Goal: Transaction & Acquisition: Purchase product/service

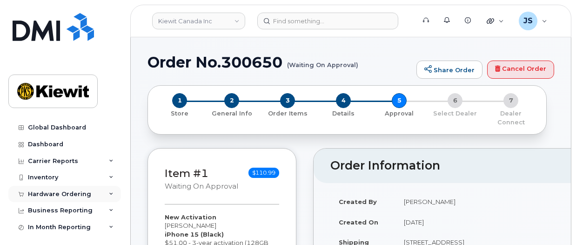
click at [67, 197] on div "Hardware Ordering" at bounding box center [59, 193] width 63 height 7
click at [47, 229] on div "Orders" at bounding box center [43, 229] width 23 height 8
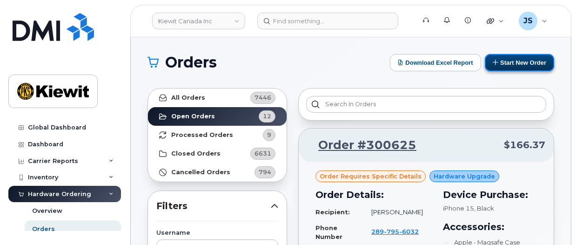
click at [530, 65] on button "Start New Order" at bounding box center [519, 62] width 69 height 17
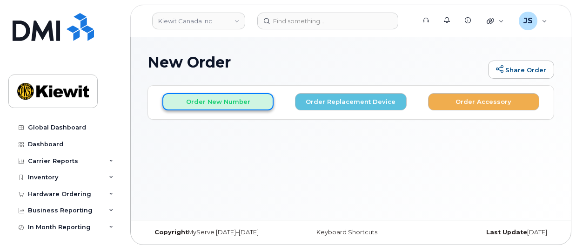
click at [226, 104] on button "Order New Number" at bounding box center [217, 101] width 111 height 17
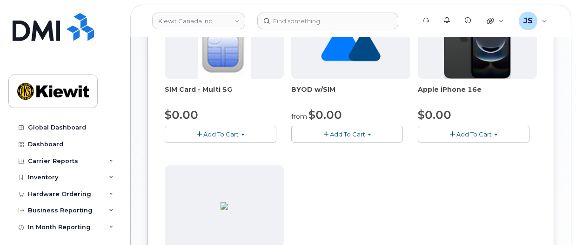
scroll to position [279, 0]
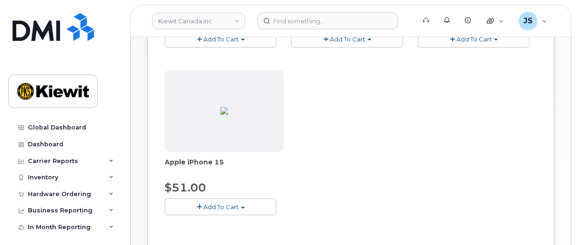
click at [216, 205] on span "Add To Cart" at bounding box center [220, 206] width 35 height 7
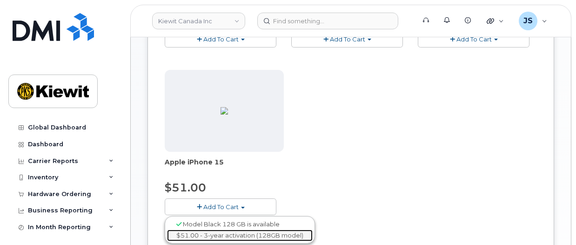
click at [222, 237] on link "$51.00 - 3-year activation (128GB model)" at bounding box center [240, 235] width 146 height 12
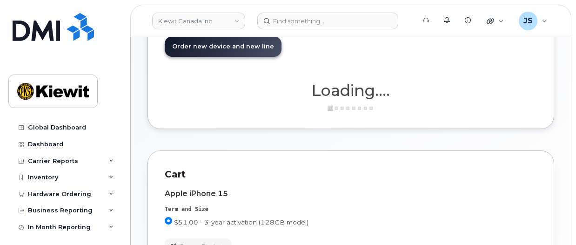
scroll to position [0, 0]
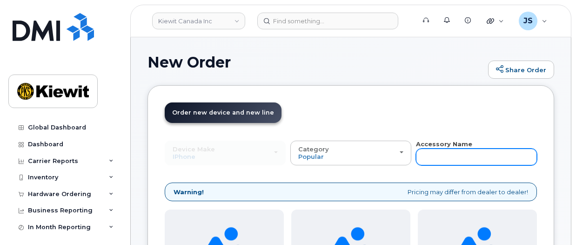
click at [454, 154] on input "text" at bounding box center [476, 156] width 121 height 17
type input "otterbox"
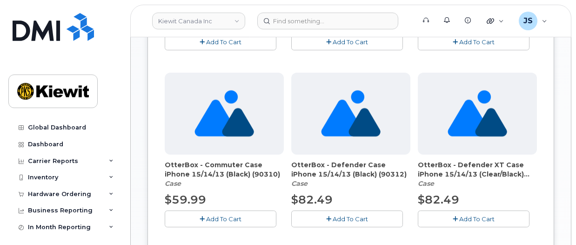
scroll to position [512, 0]
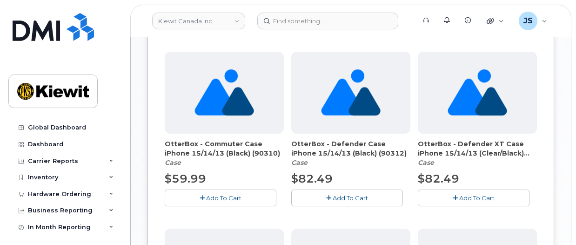
click at [233, 194] on span "Add To Cart" at bounding box center [223, 197] width 35 height 7
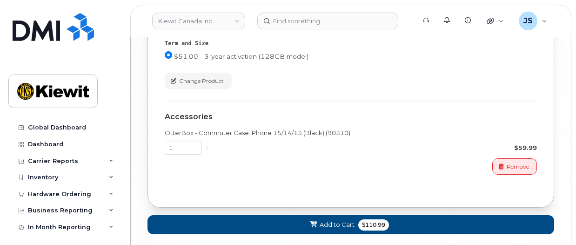
scroll to position [1060, 0]
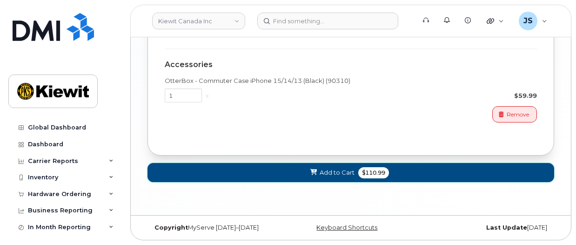
click at [355, 173] on button "Add to Cart $110.99" at bounding box center [351, 172] width 407 height 19
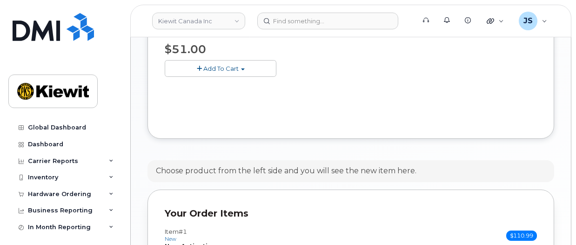
scroll to position [580, 0]
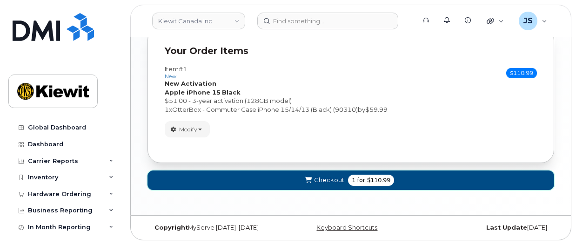
click at [335, 180] on span "Checkout" at bounding box center [329, 179] width 30 height 9
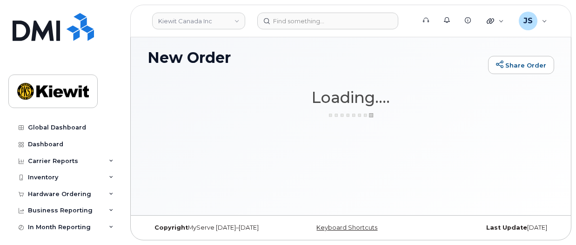
scroll to position [5, 0]
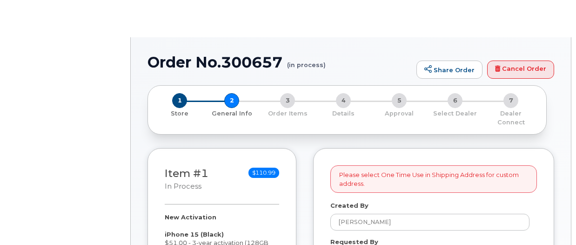
select select
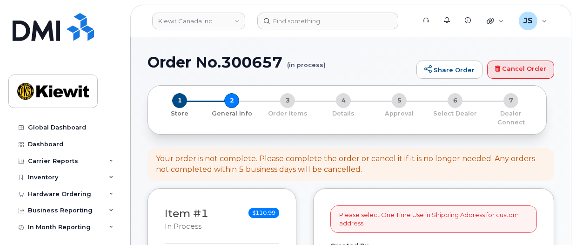
scroll to position [186, 0]
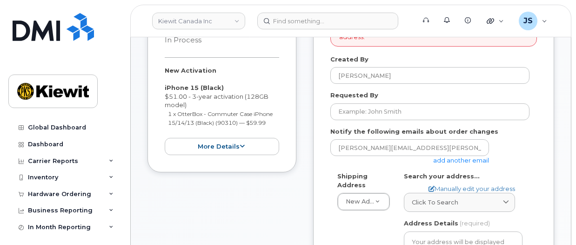
click at [458, 156] on link "add another email" at bounding box center [461, 159] width 56 height 7
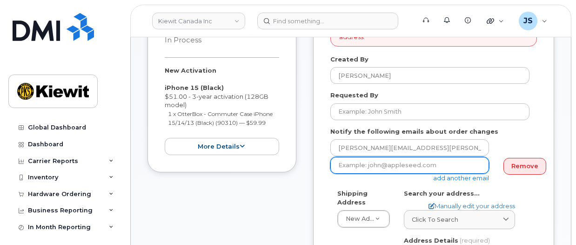
click at [363, 159] on input "email" at bounding box center [409, 165] width 159 height 17
type input "Jasmine.Smith@kiewit.com"
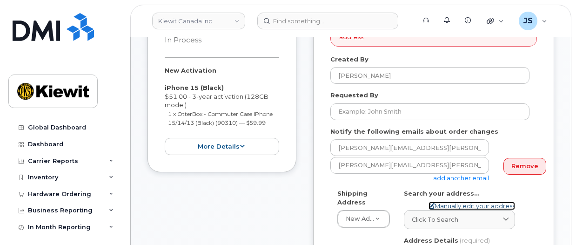
click at [455, 201] on link "Manually edit your address" at bounding box center [472, 205] width 87 height 9
select select
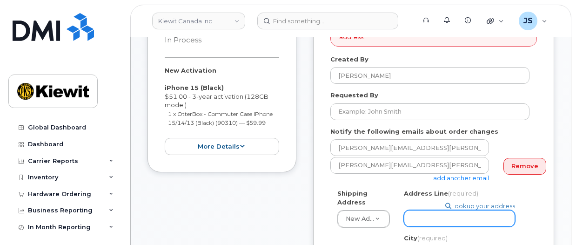
click at [429, 210] on input "Address Line (required)" at bounding box center [459, 218] width 111 height 17
paste input "12250 33 St NE"
type input "12250 33 St NE"
select select
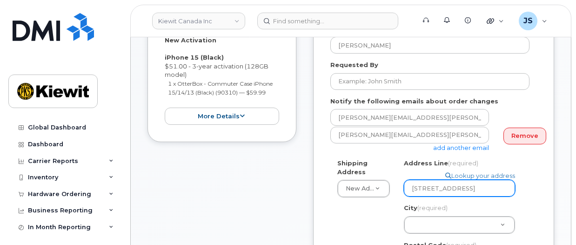
scroll to position [279, 0]
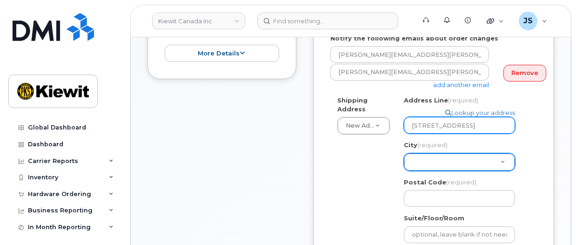
type input "12250 33 St NE"
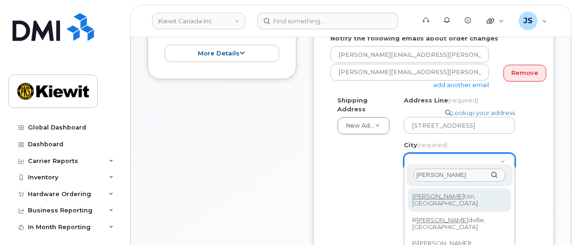
type input "[PERSON_NAME]"
select select
type input "182"
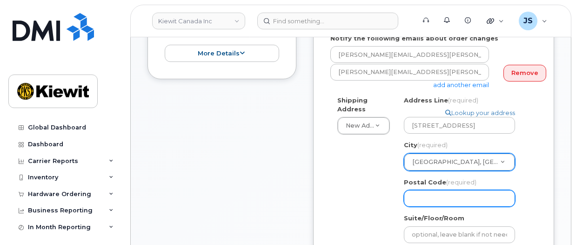
click at [462, 197] on input "Postal Code (required)" at bounding box center [459, 198] width 111 height 17
paste input "T6S 1H6"
select select
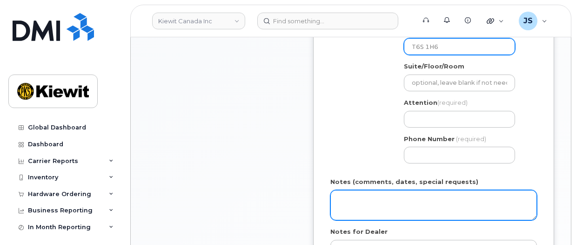
scroll to position [372, 0]
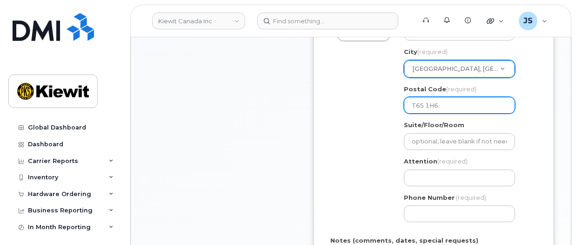
type input "T6S 1H6"
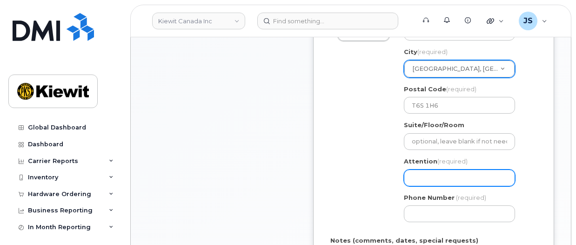
click at [443, 169] on input "Attention (required)" at bounding box center [459, 177] width 111 height 17
paste input "Paul.Judge"
select select
type input "Paul.Judge"
select select
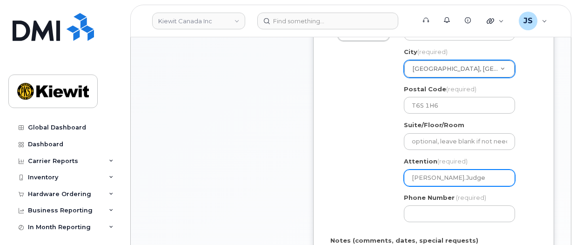
type input "Paul.Judge/"
click at [426, 171] on input "Paul.Judge/" at bounding box center [459, 177] width 111 height 17
select select
type input "PaulJudge/"
select select
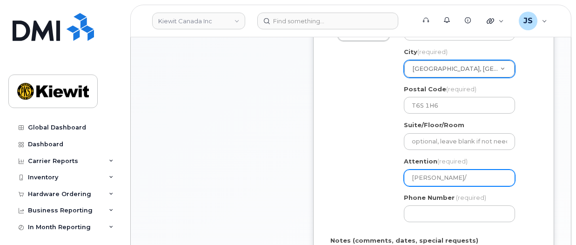
click at [465, 170] on input "Paul Judge/" at bounding box center [459, 177] width 111 height 17
type input "Paul Judge/"
click at [460, 169] on input "Paul Judge/" at bounding box center [459, 177] width 111 height 17
paste input "[PERSON_NAME]"
select select
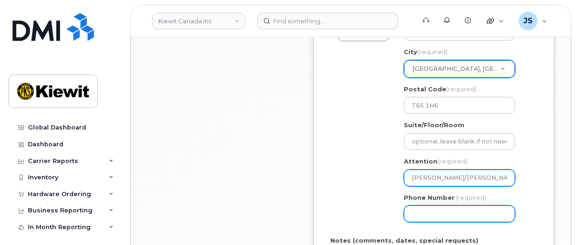
type input "[PERSON_NAME]/[PERSON_NAME]"
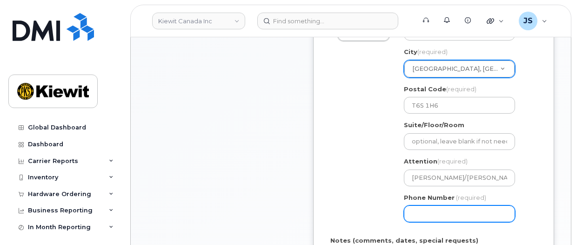
click at [432, 205] on input "Phone Number" at bounding box center [459, 213] width 111 height 17
type input "877772770"
select select
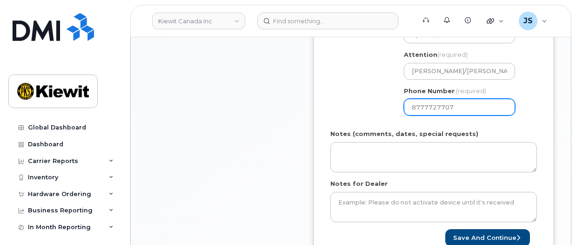
scroll to position [558, 0]
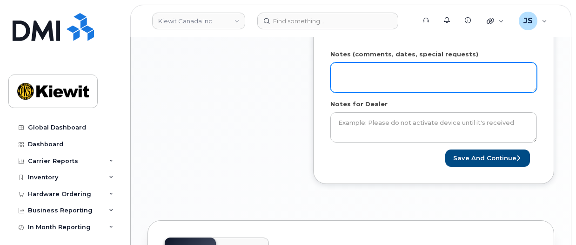
type input "8777727707"
click at [359, 74] on textarea "Notes (comments, dates, special requests)" at bounding box center [433, 77] width 207 height 31
type textarea "Please ship ASAP"
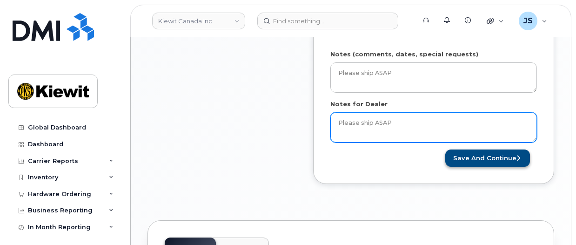
type textarea "Please ship ASAP"
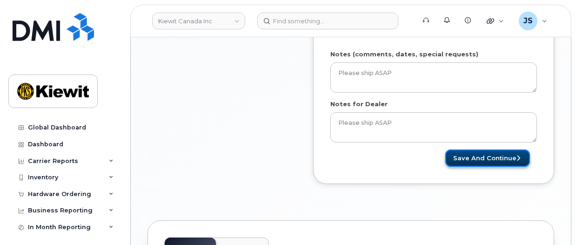
click at [475, 154] on button "Save and Continue" at bounding box center [487, 157] width 85 height 17
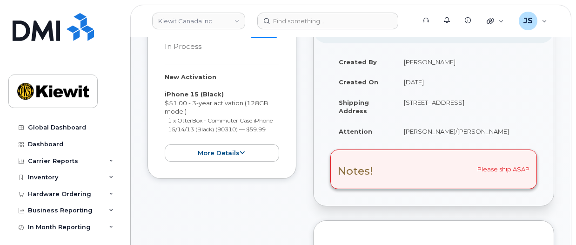
scroll to position [279, 0]
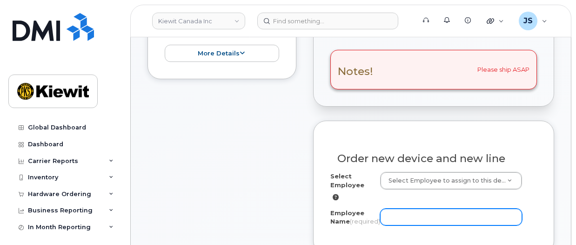
click at [409, 213] on input "Employee Name (required)" at bounding box center [451, 216] width 142 height 17
paste input "[PERSON_NAME]"
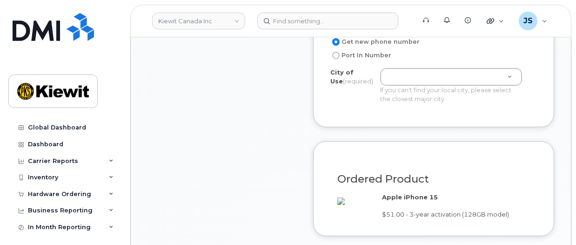
scroll to position [465, 0]
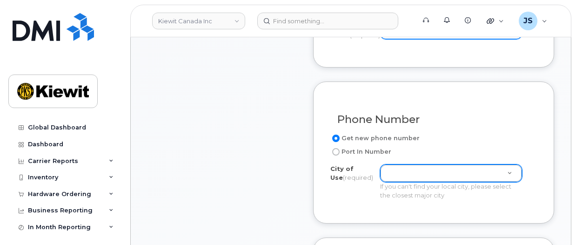
type input "[PERSON_NAME]"
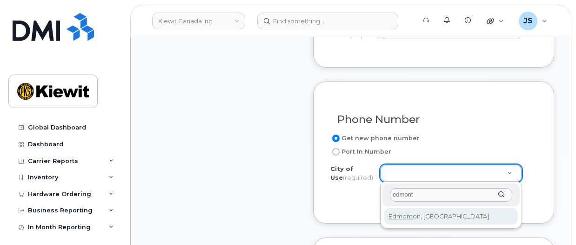
type input "edmont"
type input "182"
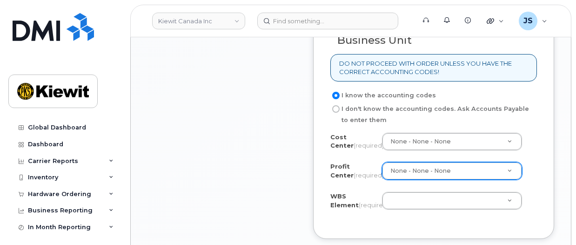
scroll to position [931, 0]
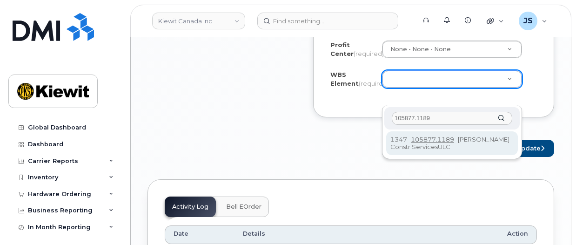
type input "105877.1189"
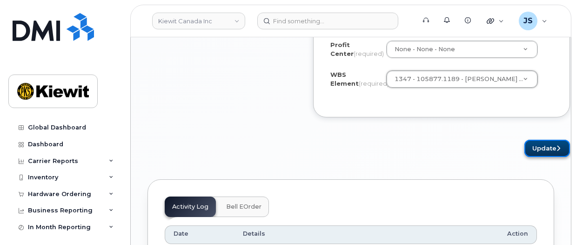
click at [535, 157] on button "Update" at bounding box center [547, 148] width 46 height 17
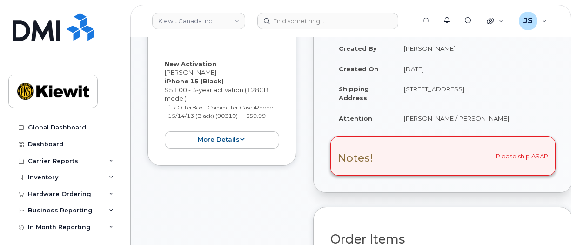
scroll to position [465, 0]
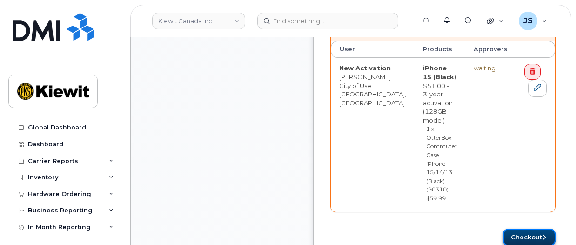
click at [503, 228] on button "Checkout" at bounding box center [529, 236] width 53 height 17
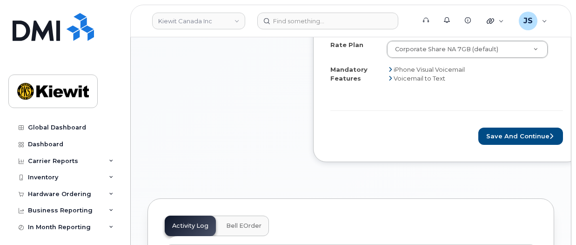
scroll to position [558, 0]
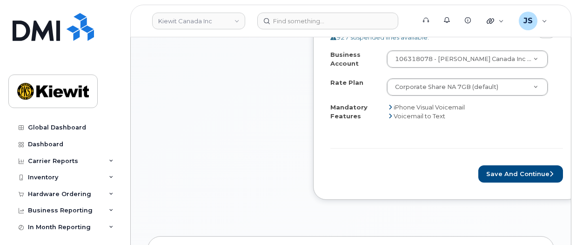
click at [498, 165] on form "Rate Plan & Activation Details [PERSON_NAME], New Activation 927 suspended line…" at bounding box center [446, 84] width 233 height 196
click at [498, 170] on button "Save and Continue" at bounding box center [520, 173] width 85 height 17
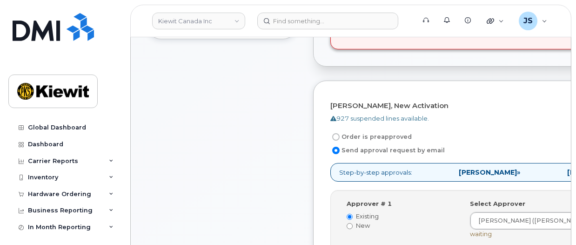
scroll to position [465, 0]
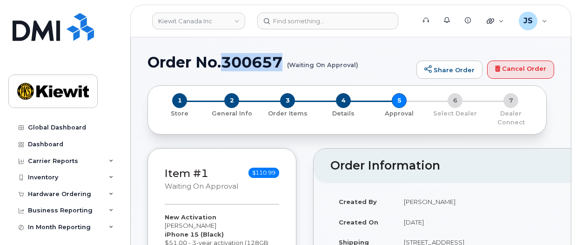
drag, startPoint x: 285, startPoint y: 63, endPoint x: 227, endPoint y: 65, distance: 57.7
click at [227, 65] on h1 "Order No.300657 (Waiting On Approval)" at bounding box center [280, 62] width 264 height 16
copy h1 "300657"
